Goal: Task Accomplishment & Management: Use online tool/utility

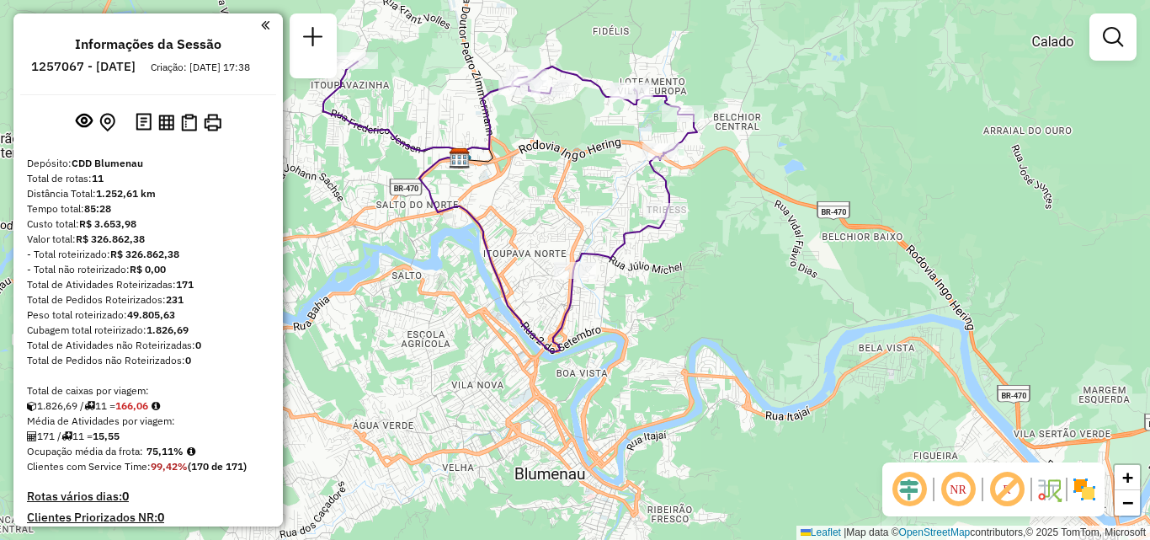
scroll to position [1495, 0]
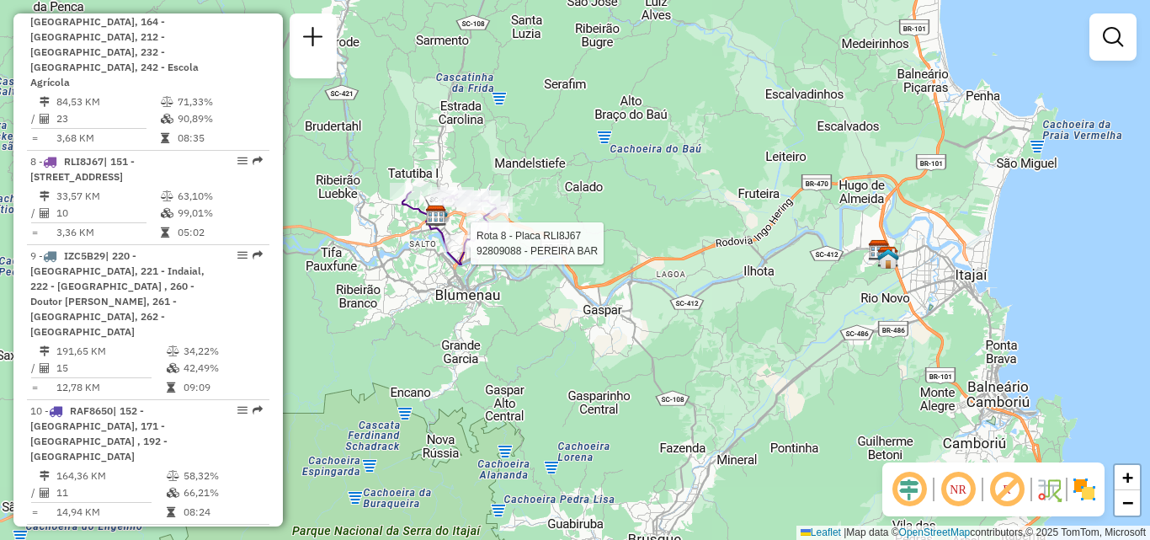
drag, startPoint x: 557, startPoint y: 272, endPoint x: 610, endPoint y: 285, distance: 54.7
click at [486, 252] on div at bounding box center [465, 243] width 42 height 17
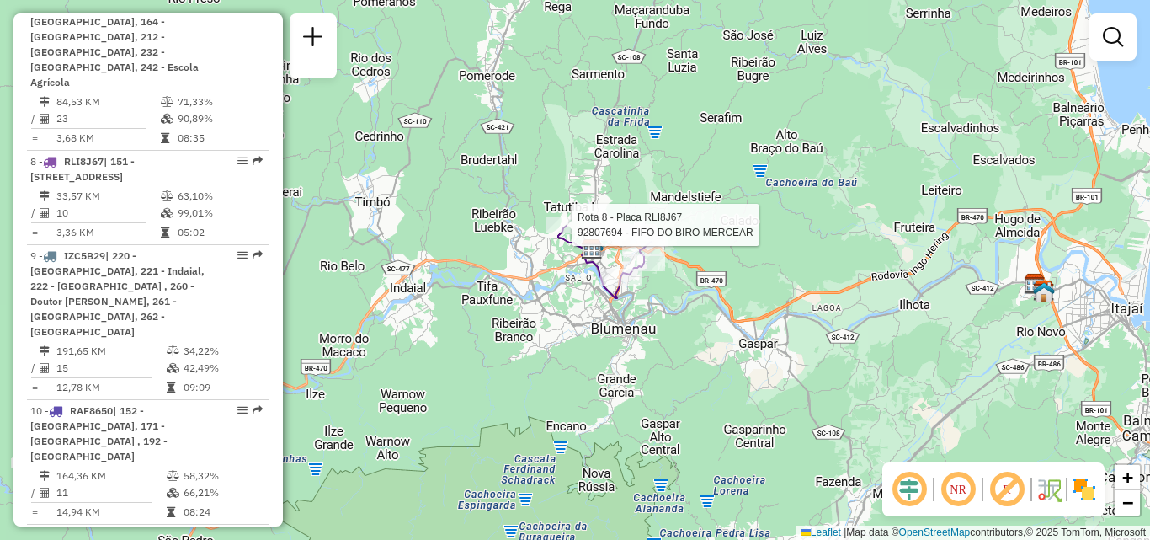
select select "**********"
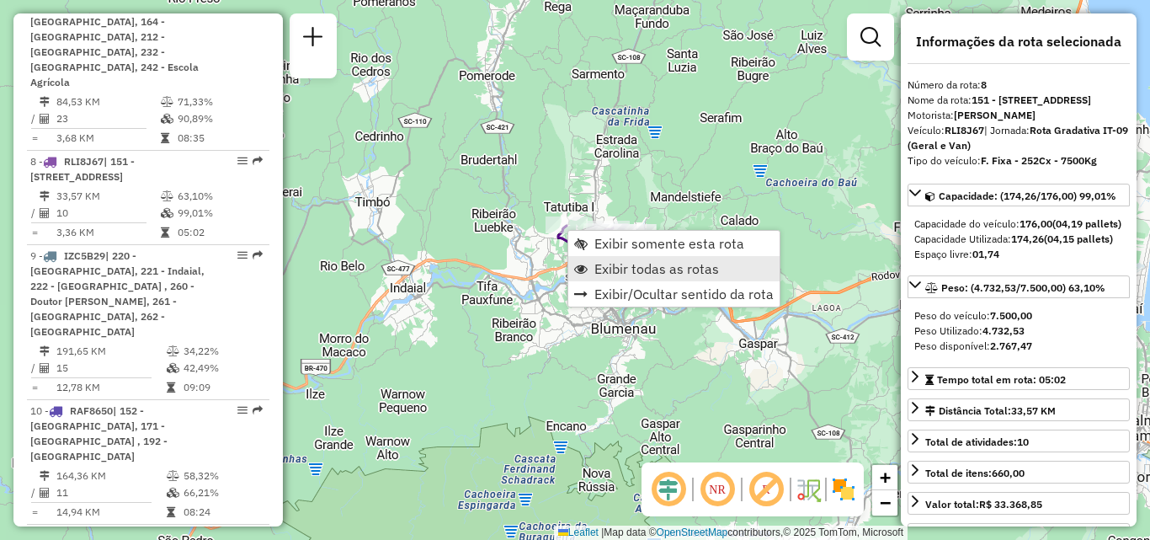
click at [638, 269] on span "Exibir todas as rotas" at bounding box center [656, 268] width 125 height 13
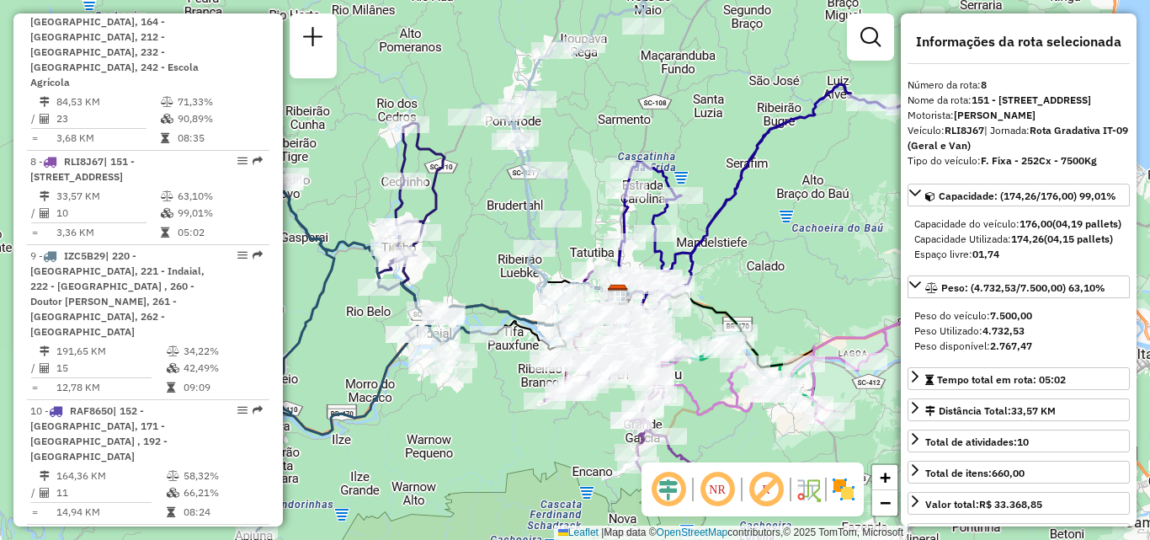
drag, startPoint x: 462, startPoint y: 192, endPoint x: 519, endPoint y: 295, distance: 117.6
click at [519, 295] on div "Janela de atendimento Grade de atendimento Capacidade Transportadoras Veículos …" at bounding box center [575, 270] width 1150 height 540
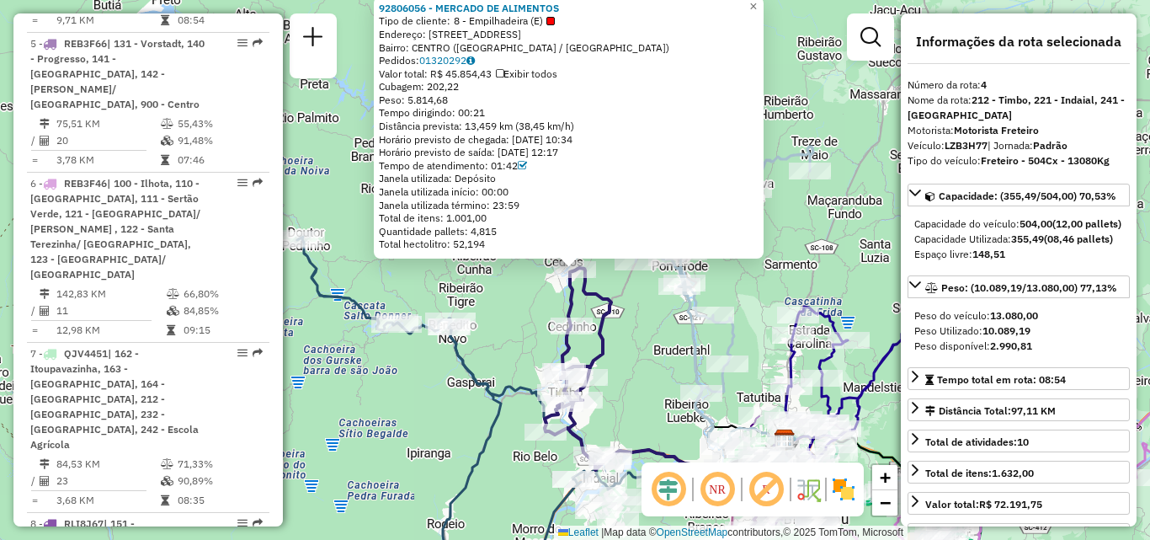
scroll to position [1013, 0]
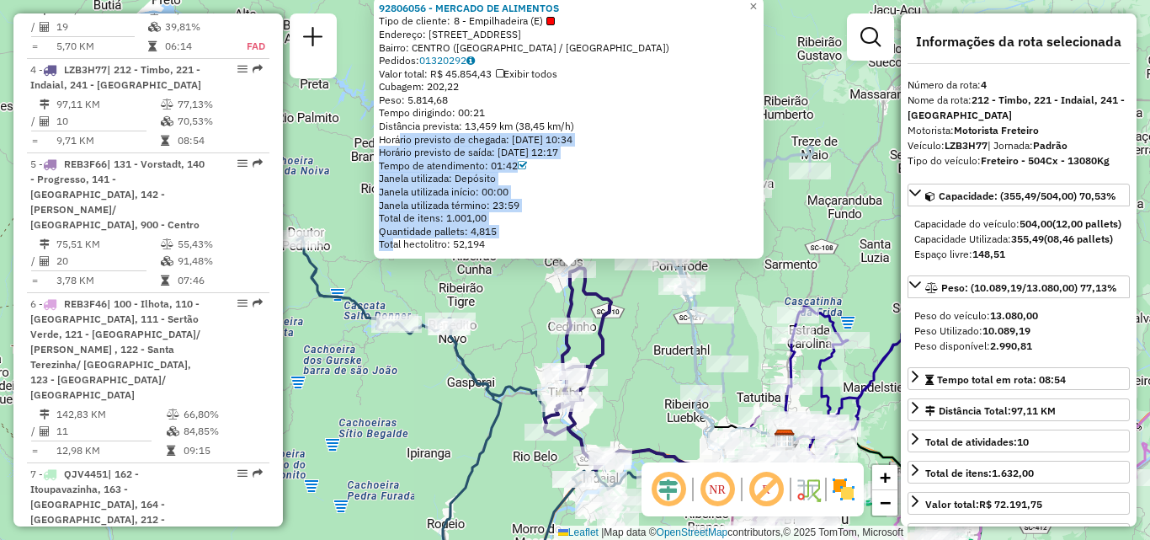
drag, startPoint x: 401, startPoint y: 148, endPoint x: 394, endPoint y: 243, distance: 95.3
click at [394, 243] on div "92806056 - MERCADO DE ALIMENTOS Tipo de cliente: 8 - Empilhadeira (E) Endereço:…" at bounding box center [569, 126] width 380 height 249
click at [697, 69] on div "Valor total: R$ 45.854,43 Exibir todos" at bounding box center [569, 73] width 380 height 13
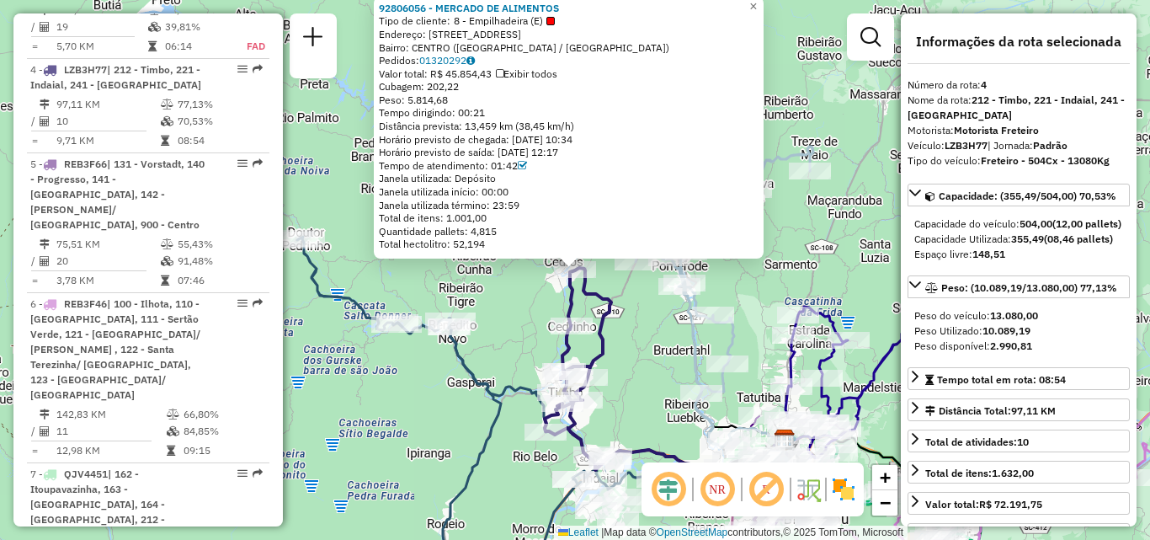
click at [685, 336] on icon at bounding box center [724, 296] width 178 height 300
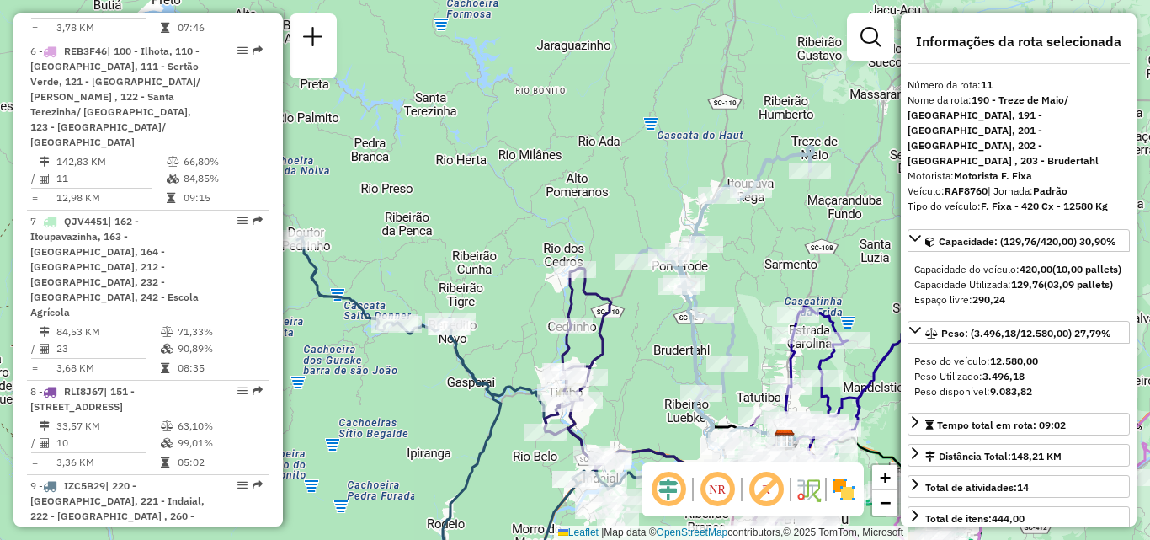
scroll to position [1495, 0]
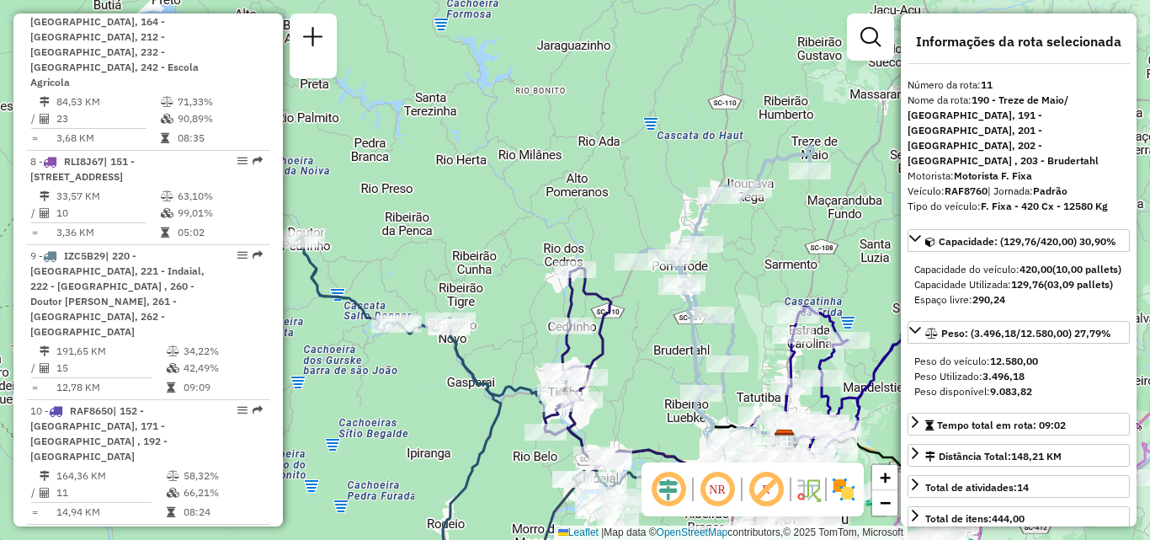
click at [497, 237] on div "Janela de atendimento Grade de atendimento Capacidade Transportadoras Veículos …" at bounding box center [575, 270] width 1150 height 540
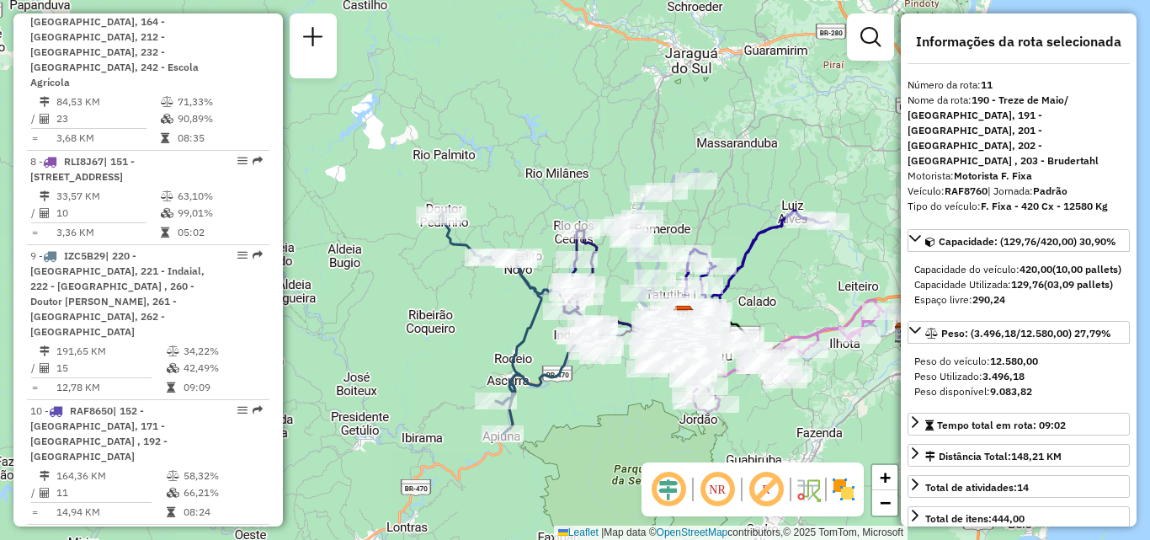
drag, startPoint x: 548, startPoint y: 261, endPoint x: 561, endPoint y: 247, distance: 19.1
click at [560, 247] on div "Rota 4 - Placa LZB3H77 92826258 - BERTOLDI LANCHES LTD Janela de atendimento Gr…" at bounding box center [575, 270] width 1150 height 540
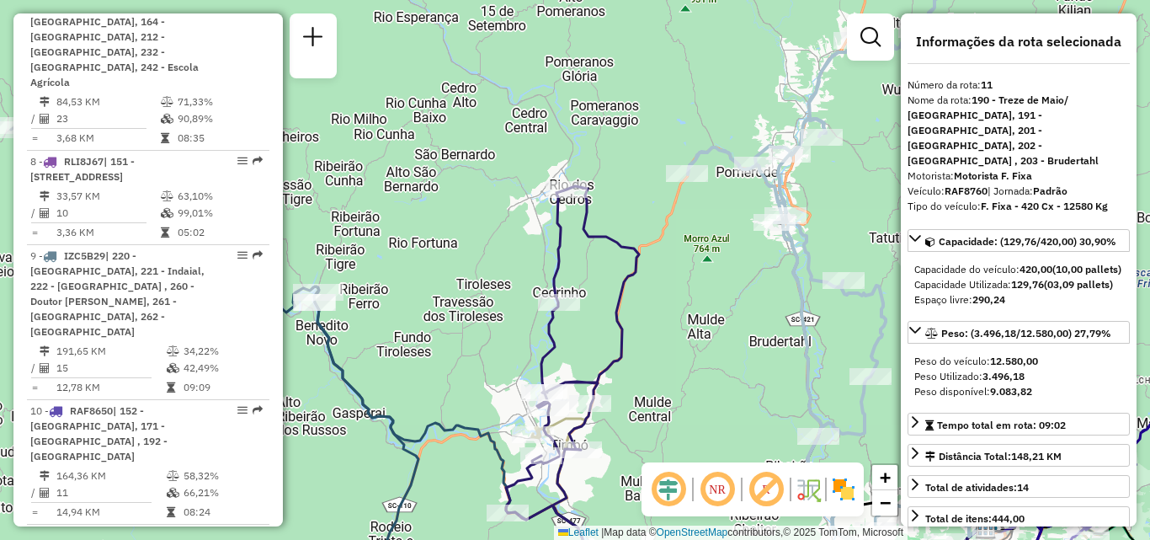
drag, startPoint x: 744, startPoint y: 290, endPoint x: 697, endPoint y: 246, distance: 64.3
click at [699, 249] on div "Janela de atendimento Grade de atendimento Capacidade Transportadoras Veículos …" at bounding box center [575, 270] width 1150 height 540
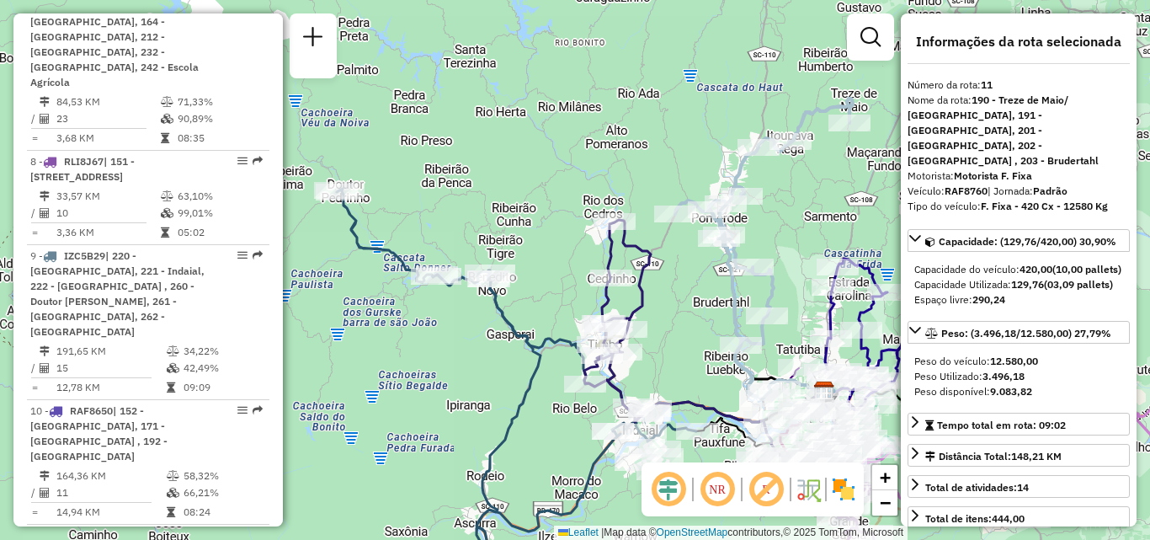
drag, startPoint x: 674, startPoint y: 311, endPoint x: 667, endPoint y: 288, distance: 23.7
click at [669, 290] on div "Janela de atendimento Grade de atendimento Capacidade Transportadoras Veículos …" at bounding box center [575, 270] width 1150 height 540
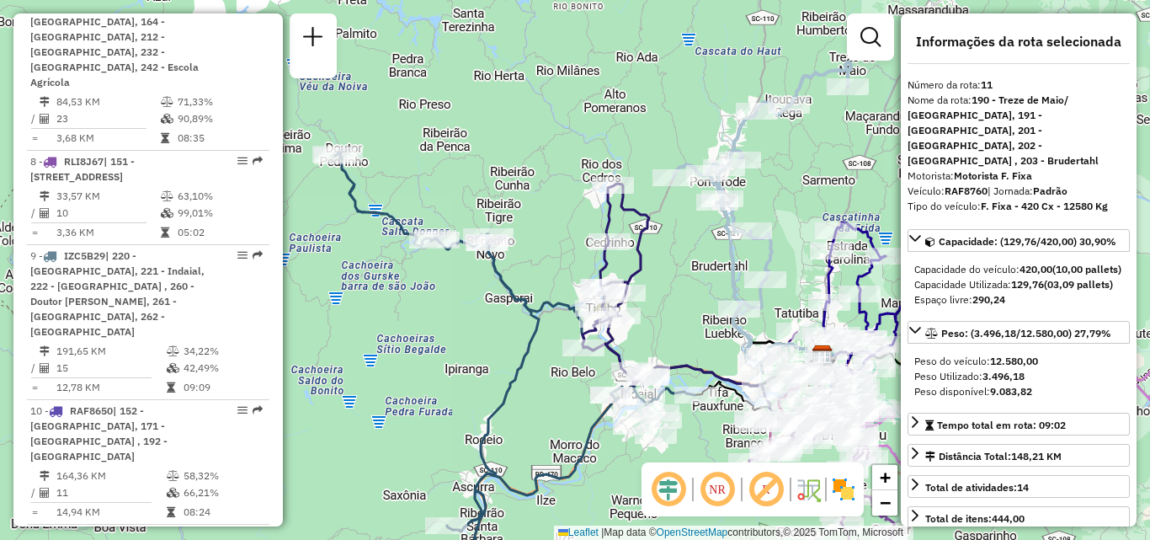
drag, startPoint x: 457, startPoint y: 245, endPoint x: 463, endPoint y: 200, distance: 45.0
click at [463, 200] on icon at bounding box center [514, 365] width 359 height 427
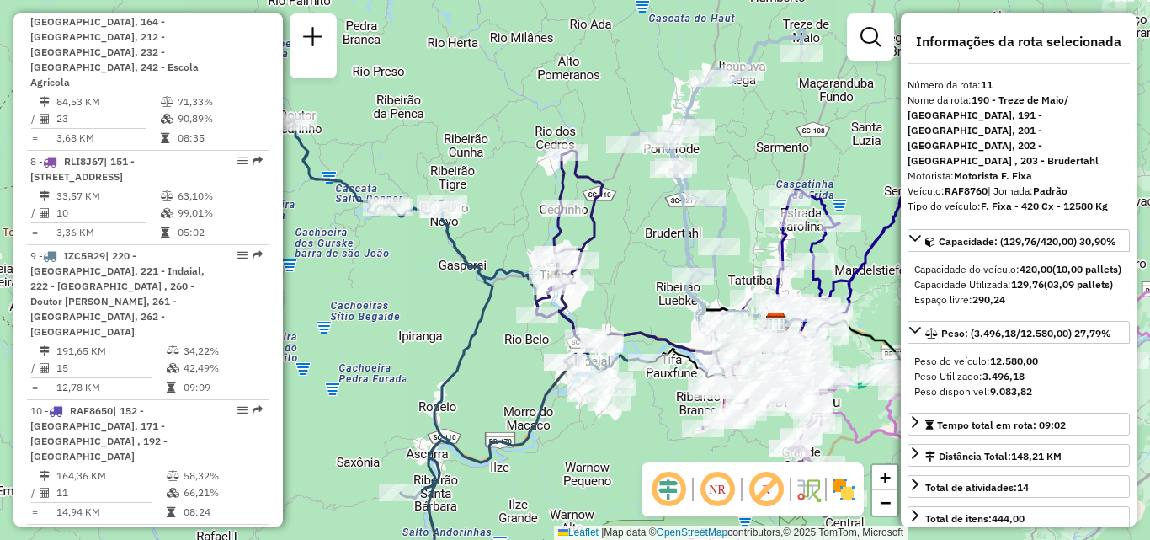
drag, startPoint x: 474, startPoint y: 271, endPoint x: 424, endPoint y: 271, distance: 49.7
click at [424, 271] on div "Janela de atendimento Grade de atendimento Capacidade Transportadoras Veículos …" at bounding box center [575, 270] width 1150 height 540
click at [476, 180] on div "Rota 4 - Placa LZB3H77 92806056 - MERCADO DE ALIMENTOS Janela de atendimento Gr…" at bounding box center [575, 270] width 1150 height 540
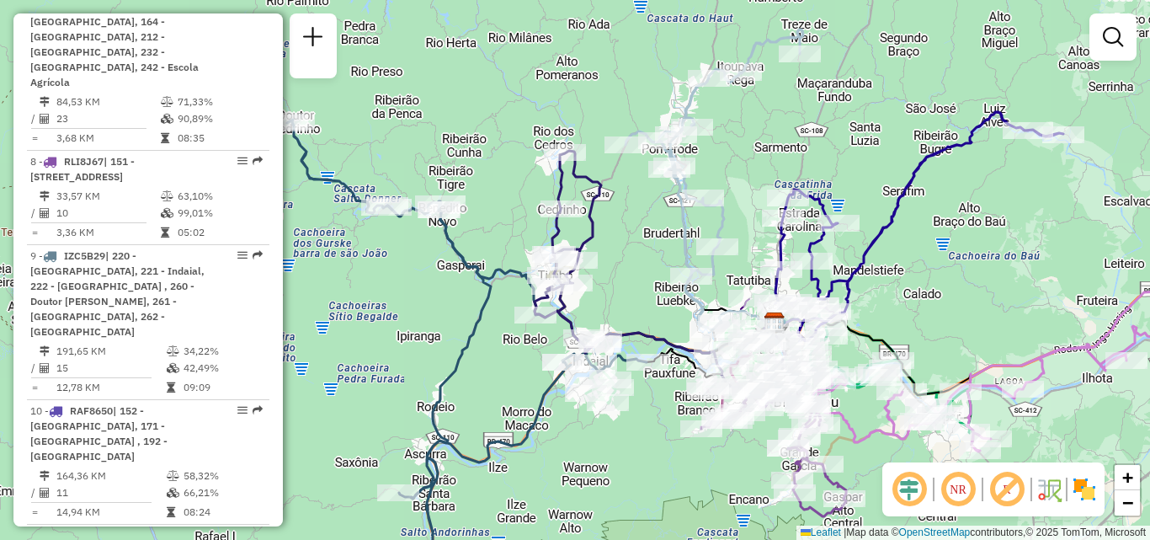
drag, startPoint x: 644, startPoint y: 303, endPoint x: 683, endPoint y: 298, distance: 39.9
click at [683, 298] on div "Janela de atendimento Grade de atendimento Capacidade Transportadoras Veículos …" at bounding box center [575, 270] width 1150 height 540
